Goal: Task Accomplishment & Management: Complete application form

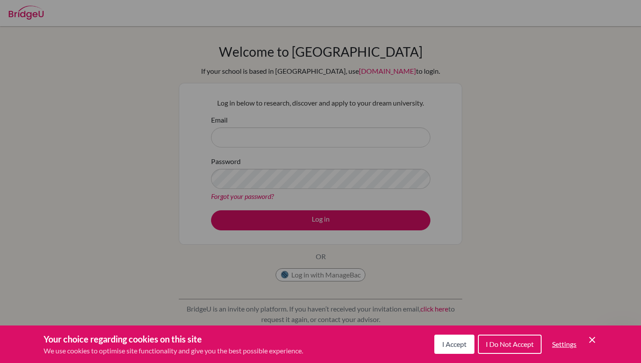
click at [420, 167] on div "Cookie Preferences" at bounding box center [320, 181] width 641 height 363
click at [457, 342] on span "I Accept" at bounding box center [454, 344] width 24 height 8
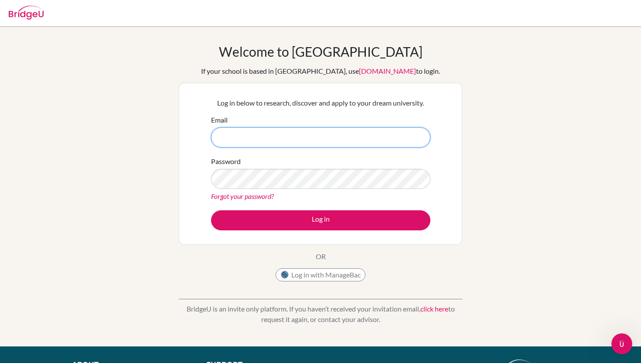
click at [311, 135] on input "Email" at bounding box center [320, 137] width 219 height 20
type input "minhnh.st@thschool.edu.vn"
type input "[DOMAIN_NAME][EMAIL_ADDRESS][DOMAIN_NAME]"
